Goal: Task Accomplishment & Management: Manage account settings

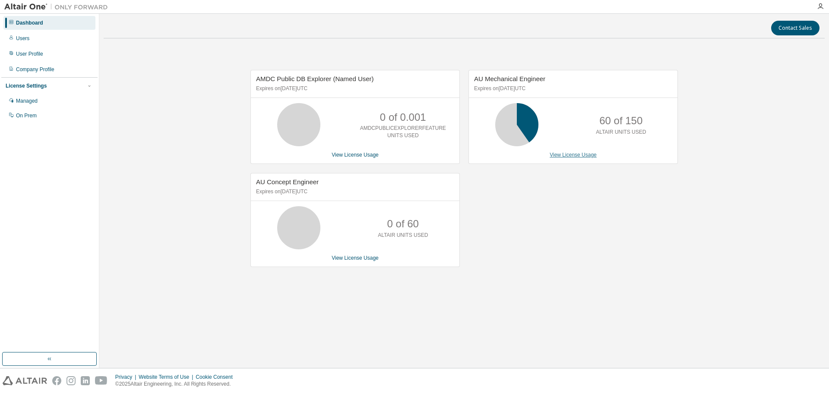
click at [567, 152] on link "View License Usage" at bounding box center [573, 155] width 47 height 6
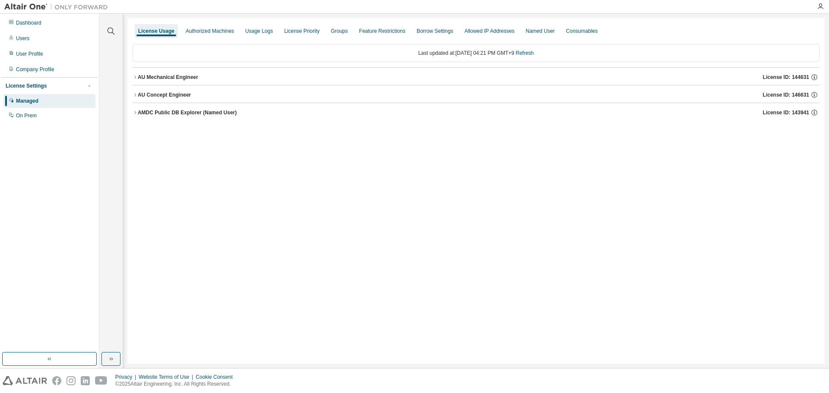
click at [114, 36] on div at bounding box center [111, 26] width 21 height 22
click at [108, 29] on icon "button" at bounding box center [111, 31] width 10 height 10
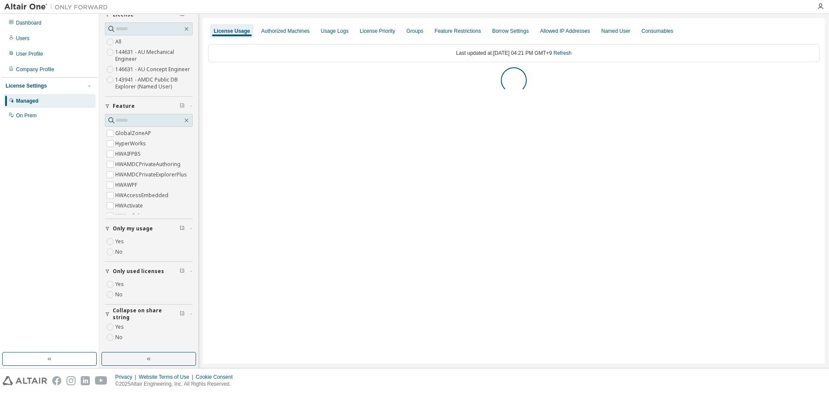
scroll to position [22, 0]
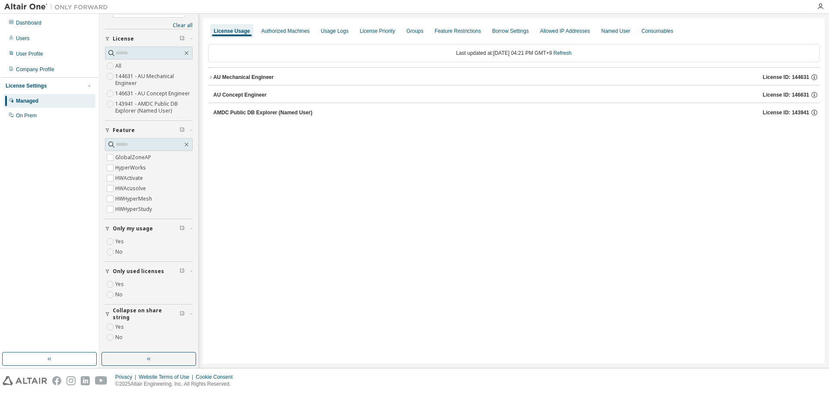
click at [120, 241] on label "Yes" at bounding box center [120, 242] width 10 height 10
click at [35, 27] on div "Dashboard" at bounding box center [49, 23] width 92 height 14
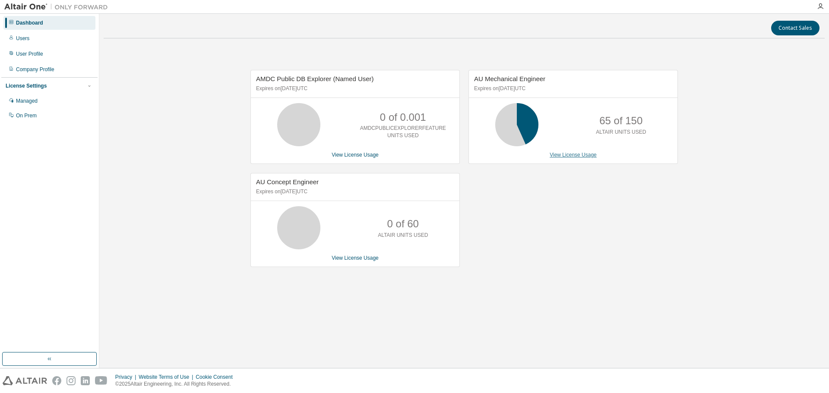
click at [568, 158] on link "View License Usage" at bounding box center [573, 155] width 47 height 6
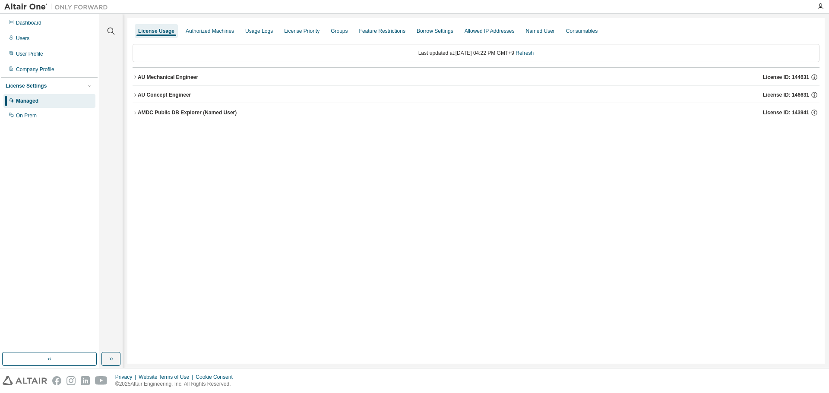
click at [135, 80] on button "AU Mechanical Engineer License ID: 144631" at bounding box center [476, 77] width 687 height 19
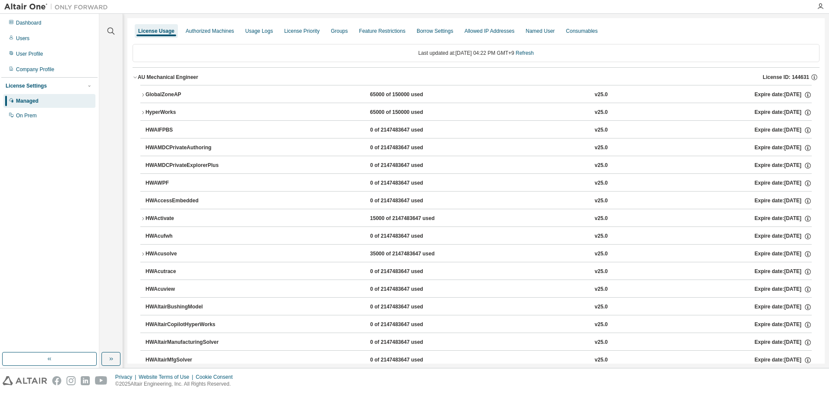
click at [143, 95] on icon "button" at bounding box center [142, 94] width 5 height 5
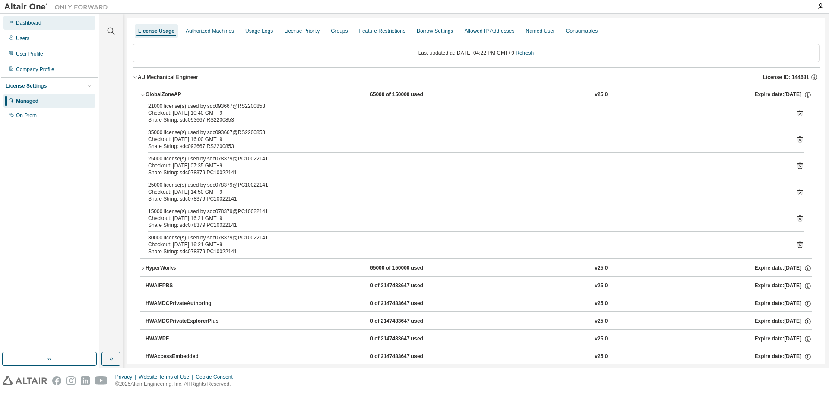
click at [44, 24] on div "Dashboard" at bounding box center [49, 23] width 92 height 14
